Goal: Navigation & Orientation: Find specific page/section

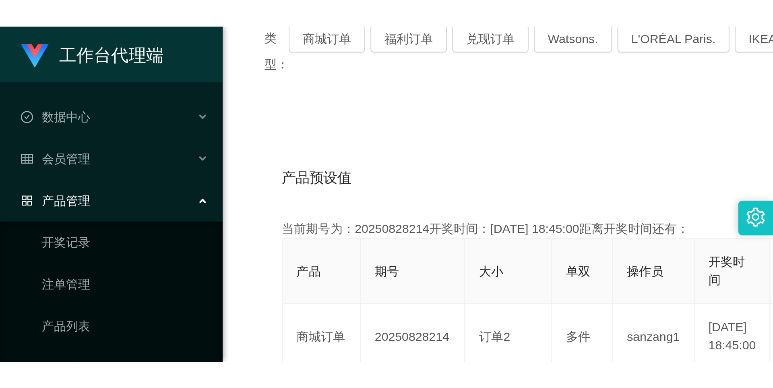
scroll to position [40, 0]
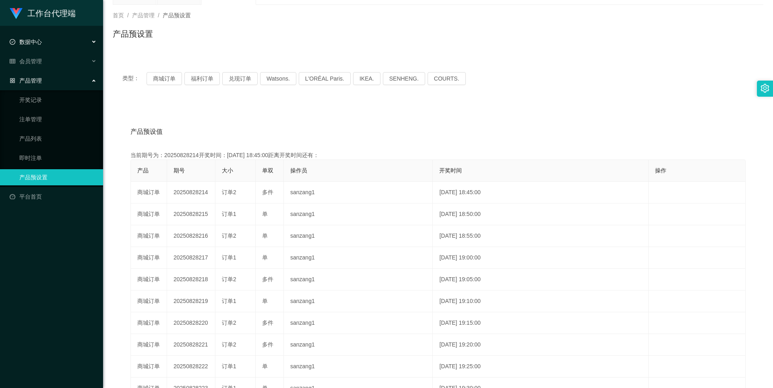
click at [39, 45] on span "数据中心" at bounding box center [26, 42] width 32 height 6
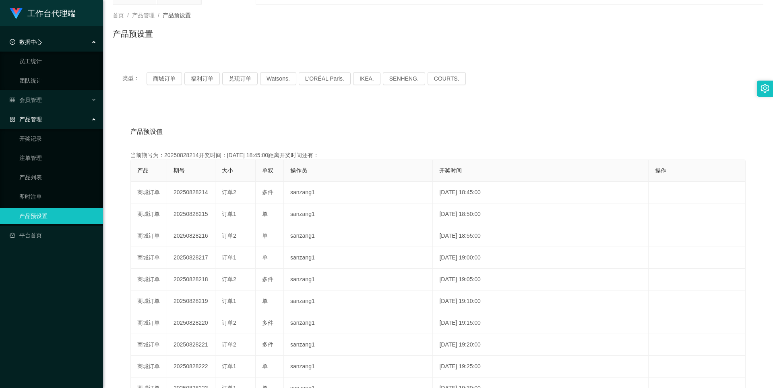
click at [42, 48] on div "数据中心" at bounding box center [51, 42] width 103 height 16
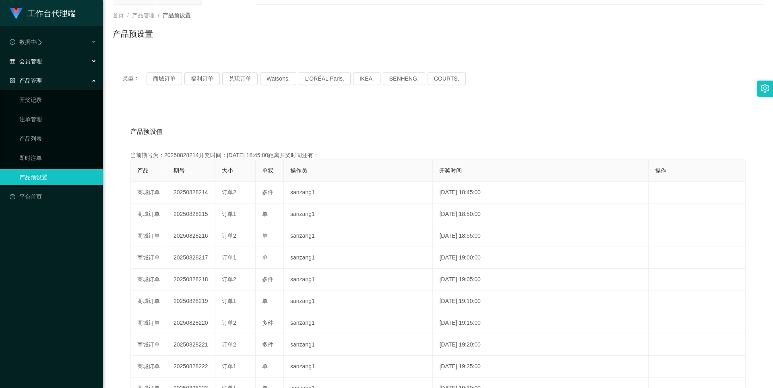
click at [40, 66] on div "会员管理" at bounding box center [51, 61] width 103 height 16
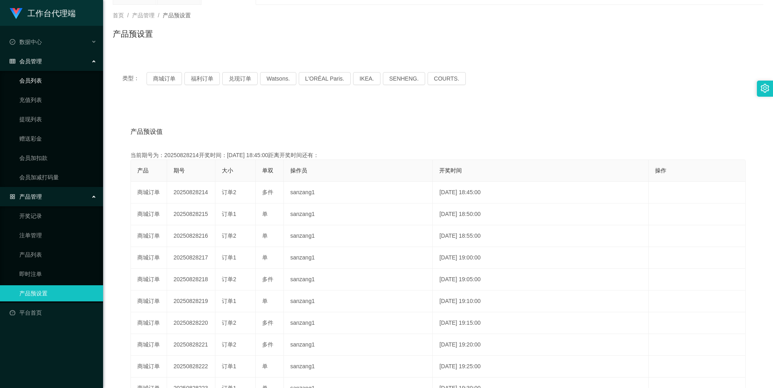
click at [38, 83] on link "会员列表" at bounding box center [57, 80] width 77 height 16
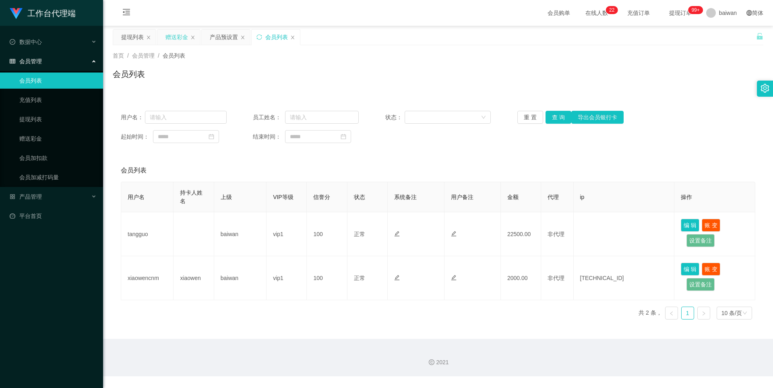
click at [173, 37] on div "赠送彩金" at bounding box center [176, 36] width 23 height 15
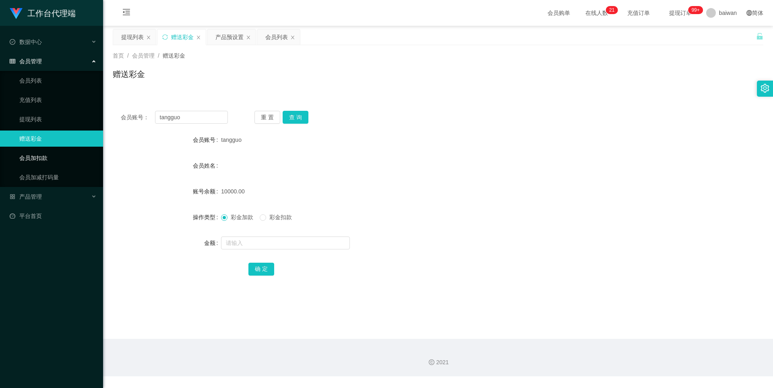
click at [62, 153] on link "会员加扣款" at bounding box center [57, 158] width 77 height 16
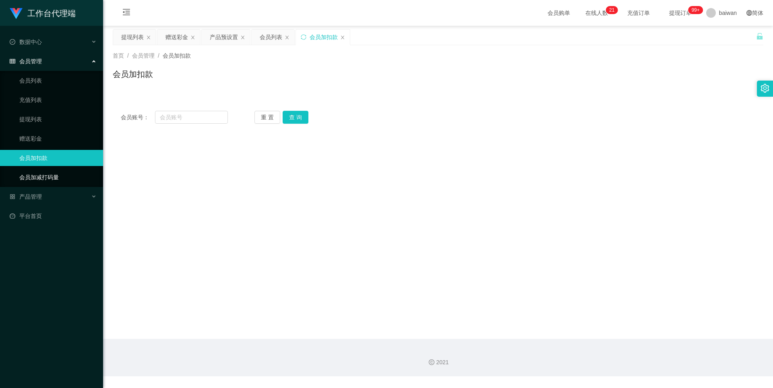
click at [64, 155] on link "会员加减打码量" at bounding box center [57, 177] width 77 height 16
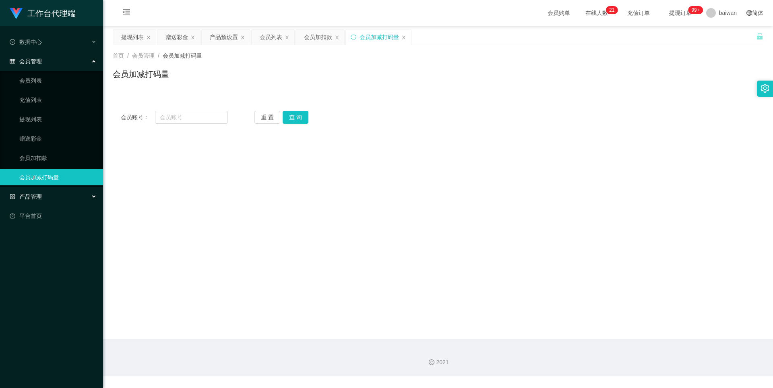
click at [28, 155] on span "产品管理" at bounding box center [26, 196] width 32 height 6
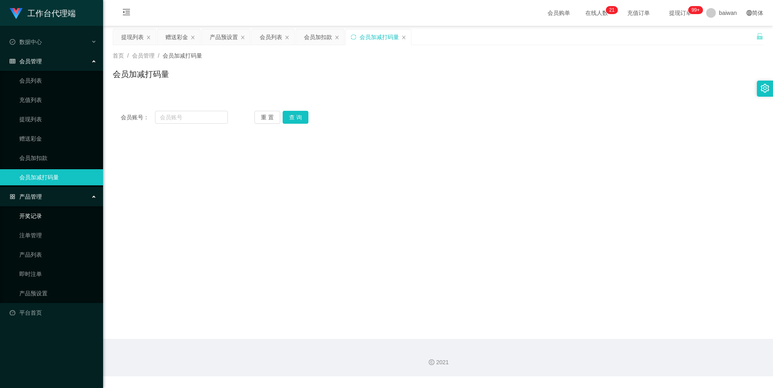
click at [54, 155] on link "开奖记录" at bounding box center [57, 216] width 77 height 16
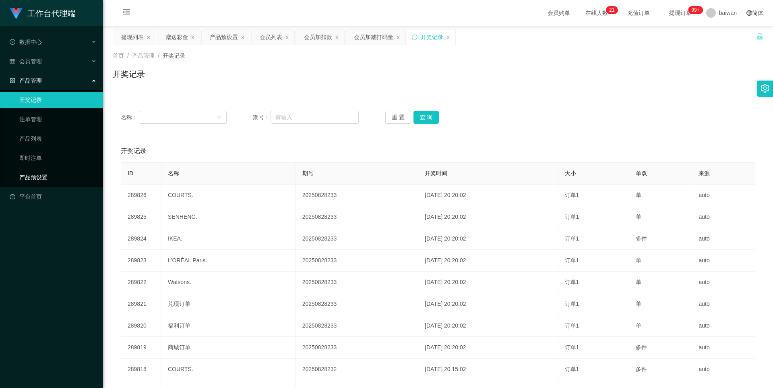
click at [44, 155] on link "产品预设置" at bounding box center [57, 177] width 77 height 16
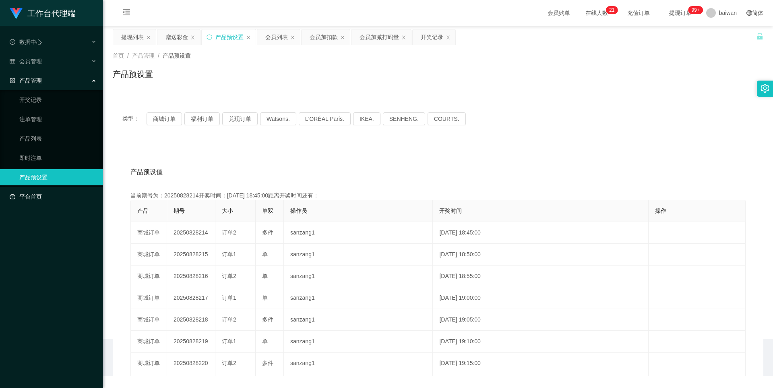
click at [49, 155] on link "平台首页" at bounding box center [53, 196] width 87 height 16
